Goal: Task Accomplishment & Management: Complete application form

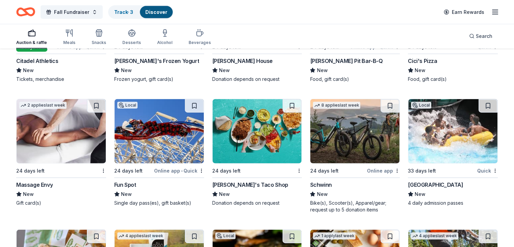
scroll to position [4138, 0]
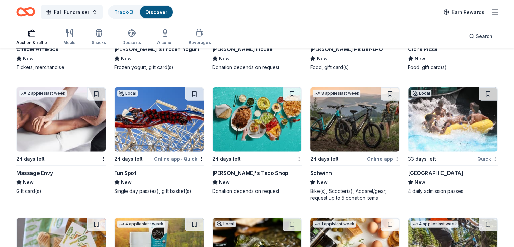
click at [177, 126] on img at bounding box center [159, 119] width 89 height 64
click at [72, 142] on img at bounding box center [61, 119] width 89 height 64
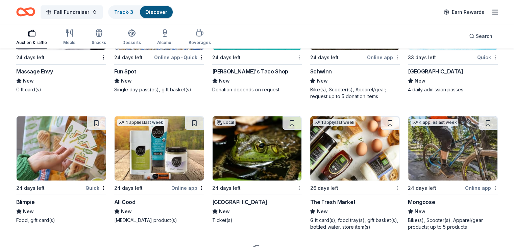
scroll to position [4273, 0]
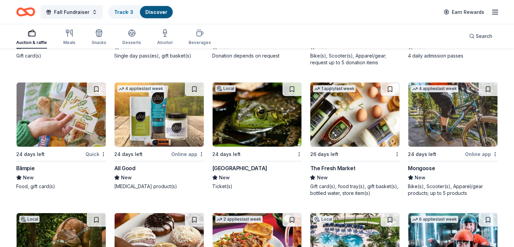
click at [355, 131] on img at bounding box center [354, 114] width 89 height 64
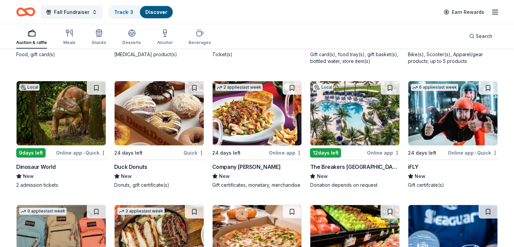
scroll to position [4408, 0]
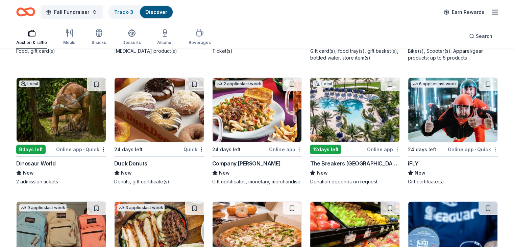
click at [66, 101] on img at bounding box center [61, 110] width 89 height 64
click at [442, 107] on img at bounding box center [452, 110] width 89 height 64
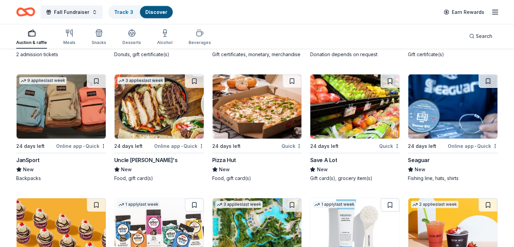
scroll to position [4543, 0]
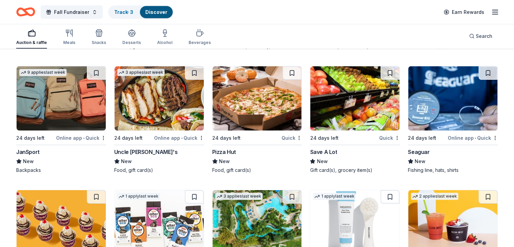
click at [80, 119] on img at bounding box center [61, 98] width 89 height 64
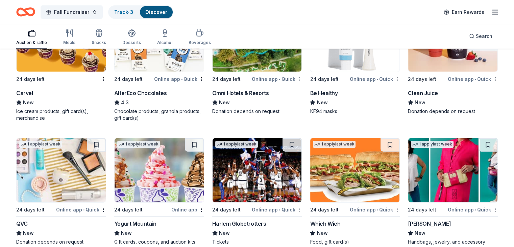
scroll to position [4746, 0]
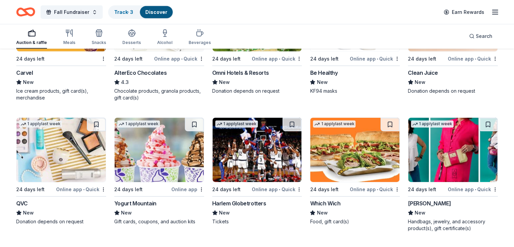
click at [247, 171] on img at bounding box center [257, 150] width 89 height 64
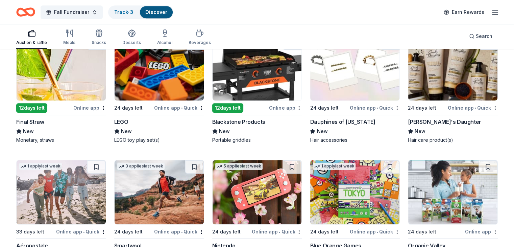
scroll to position [5607, 0]
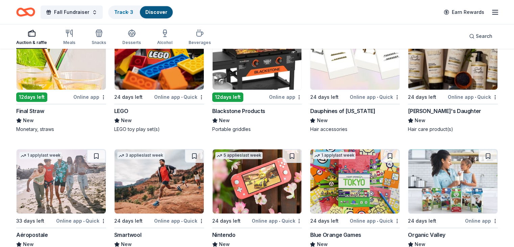
click at [260, 80] on img at bounding box center [257, 57] width 89 height 64
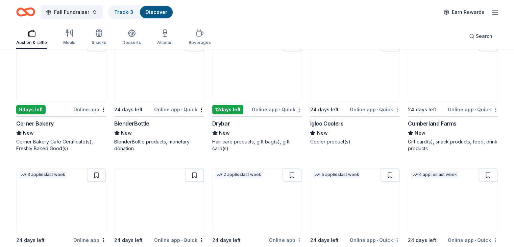
scroll to position [4955, 0]
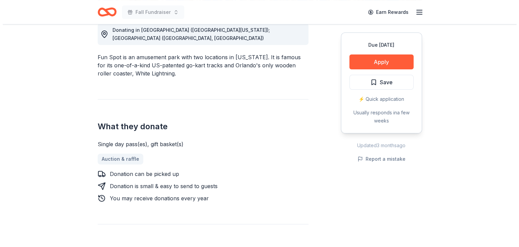
scroll to position [203, 0]
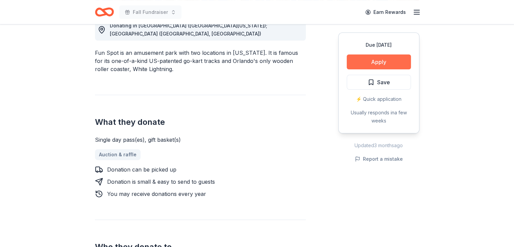
click at [366, 63] on button "Apply" at bounding box center [379, 61] width 64 height 15
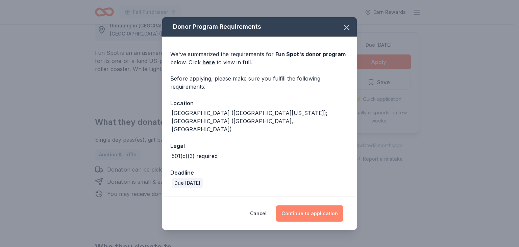
click at [307, 213] on button "Continue to application" at bounding box center [309, 213] width 67 height 16
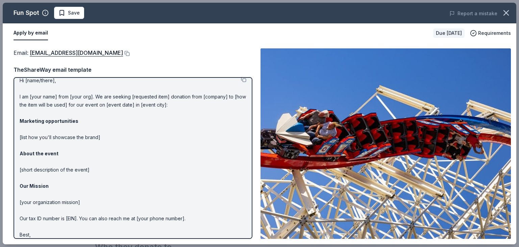
scroll to position [0, 0]
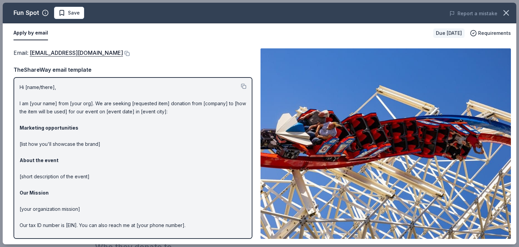
click at [52, 86] on p "Hi [name/there], I am [your name] from [your org]. We are seeking [requested it…" at bounding box center [133, 168] width 227 height 170
drag, startPoint x: 19, startPoint y: 84, endPoint x: 66, endPoint y: 154, distance: 84.1
click at [63, 154] on div "Hi [name/there], I am [your name] from [your org]. We are seeking [requested it…" at bounding box center [133, 158] width 239 height 162
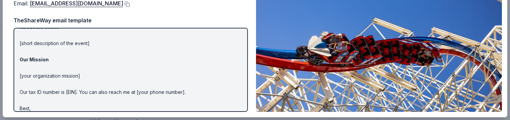
scroll to position [98, 0]
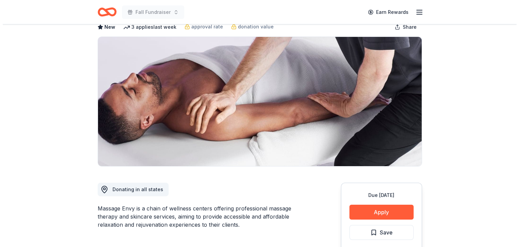
scroll to position [101, 0]
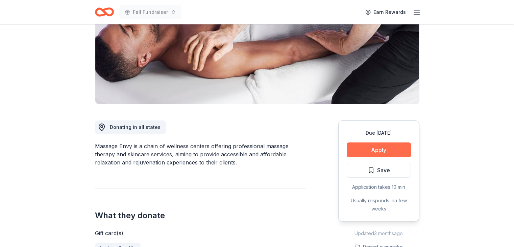
click at [377, 147] on button "Apply" at bounding box center [379, 149] width 64 height 15
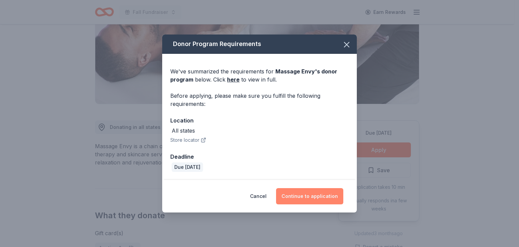
click at [310, 198] on button "Continue to application" at bounding box center [309, 196] width 67 height 16
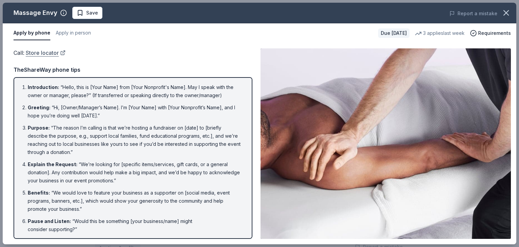
click at [61, 55] on link "Store locator" at bounding box center [46, 52] width 40 height 9
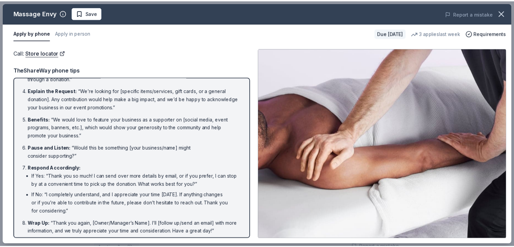
scroll to position [76, 0]
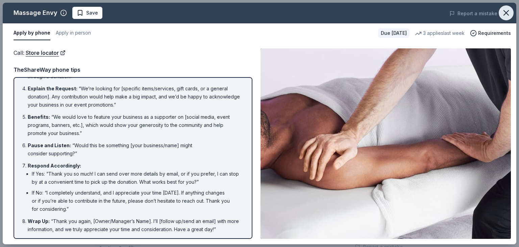
click at [507, 17] on icon "button" at bounding box center [506, 12] width 9 height 9
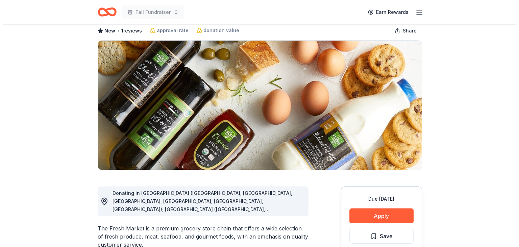
scroll to position [68, 0]
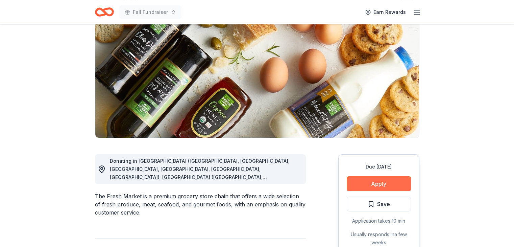
click at [377, 184] on button "Apply" at bounding box center [379, 183] width 64 height 15
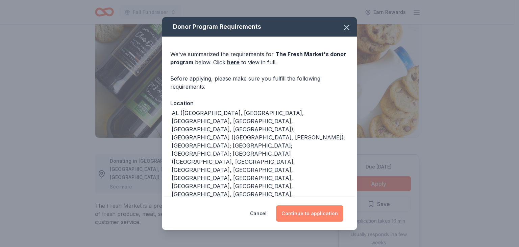
click at [306, 217] on button "Continue to application" at bounding box center [309, 213] width 67 height 16
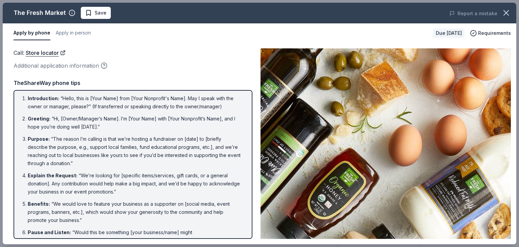
scroll to position [0, 0]
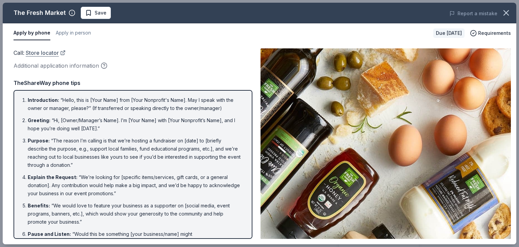
click at [64, 51] on link "Store locator" at bounding box center [46, 52] width 40 height 9
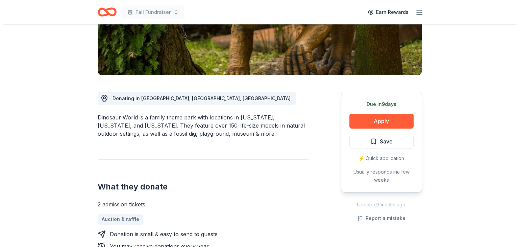
scroll to position [135, 0]
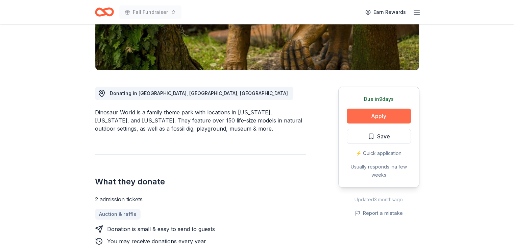
click at [380, 116] on button "Apply" at bounding box center [379, 115] width 64 height 15
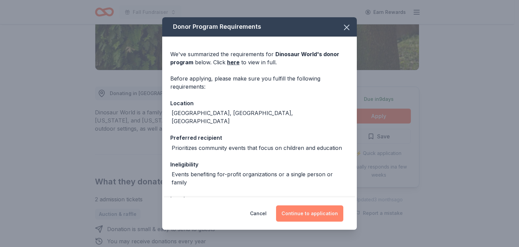
click at [310, 208] on button "Continue to application" at bounding box center [309, 213] width 67 height 16
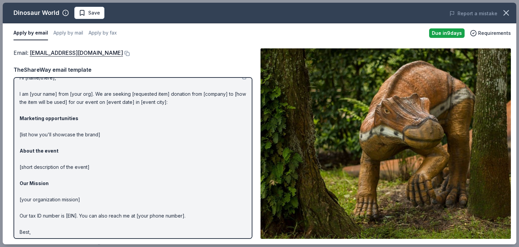
scroll to position [0, 0]
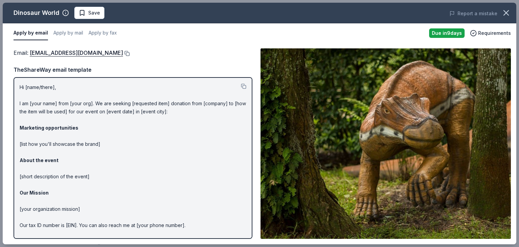
click at [123, 53] on button at bounding box center [126, 53] width 7 height 5
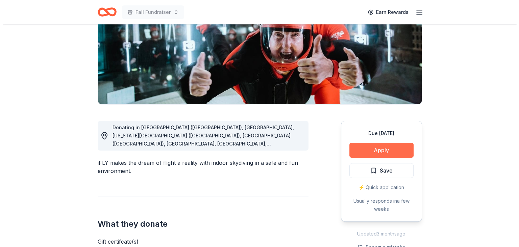
scroll to position [101, 0]
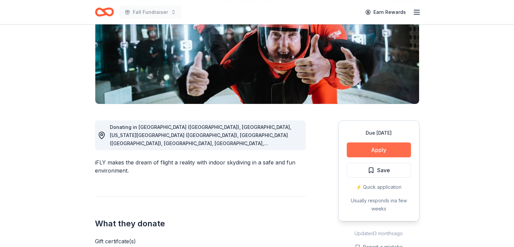
click at [372, 148] on button "Apply" at bounding box center [379, 149] width 64 height 15
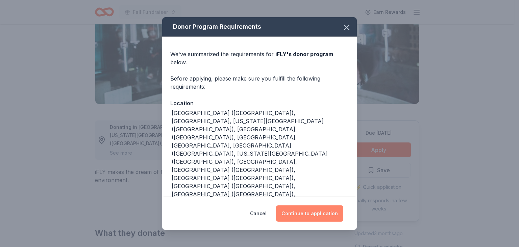
click at [307, 212] on button "Continue to application" at bounding box center [309, 213] width 67 height 16
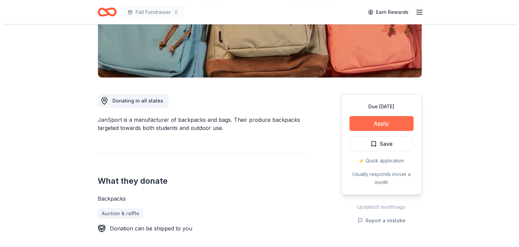
scroll to position [135, 0]
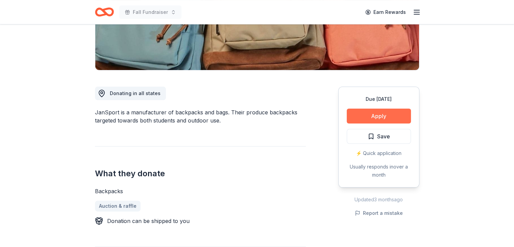
click at [374, 115] on button "Apply" at bounding box center [379, 115] width 64 height 15
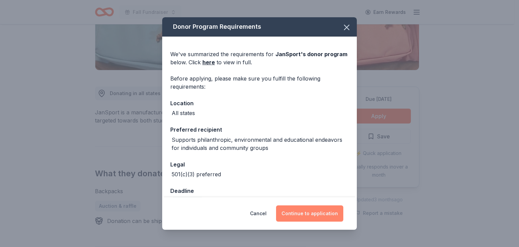
click at [304, 209] on button "Continue to application" at bounding box center [309, 213] width 67 height 16
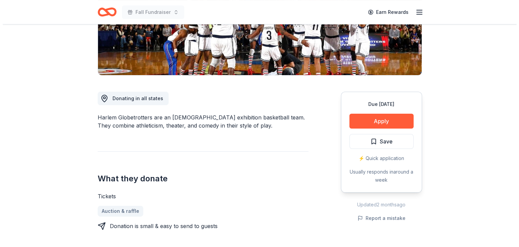
scroll to position [135, 0]
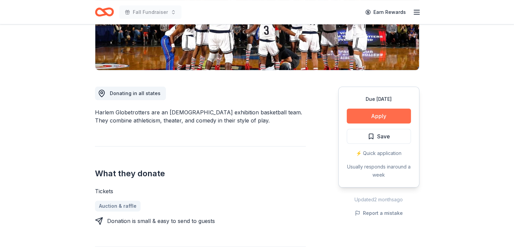
click at [377, 113] on button "Apply" at bounding box center [379, 115] width 64 height 15
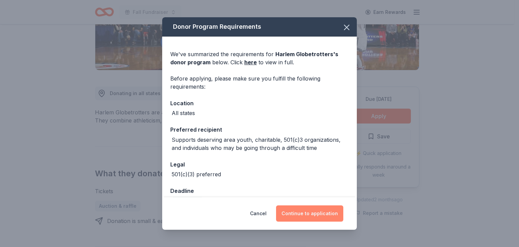
click at [318, 211] on button "Continue to application" at bounding box center [309, 213] width 67 height 16
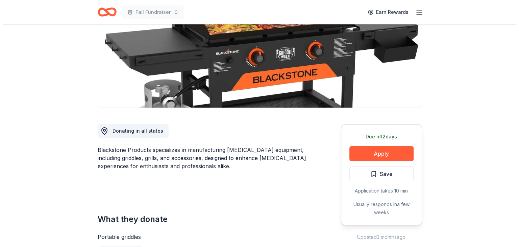
scroll to position [101, 0]
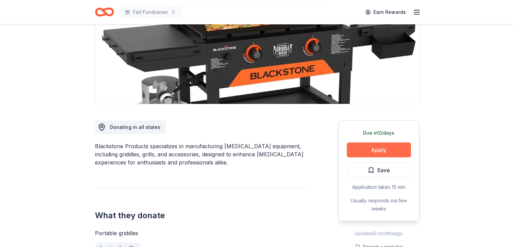
click at [374, 153] on button "Apply" at bounding box center [379, 149] width 64 height 15
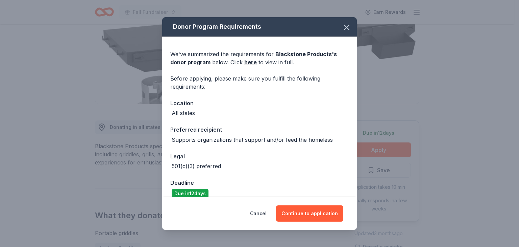
scroll to position [9, 0]
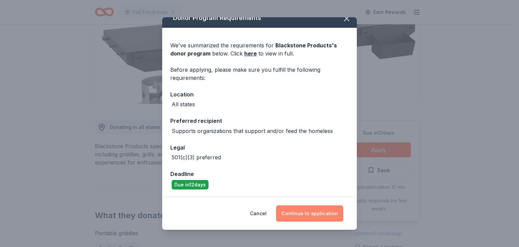
click at [310, 212] on button "Continue to application" at bounding box center [309, 213] width 67 height 16
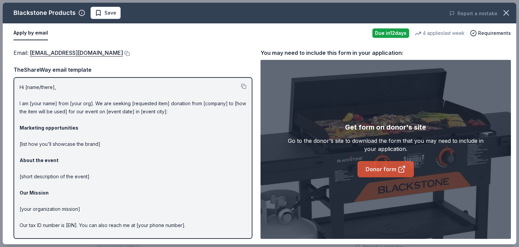
click at [385, 168] on link "Donor form" at bounding box center [386, 169] width 56 height 16
